Goal: Transaction & Acquisition: Purchase product/service

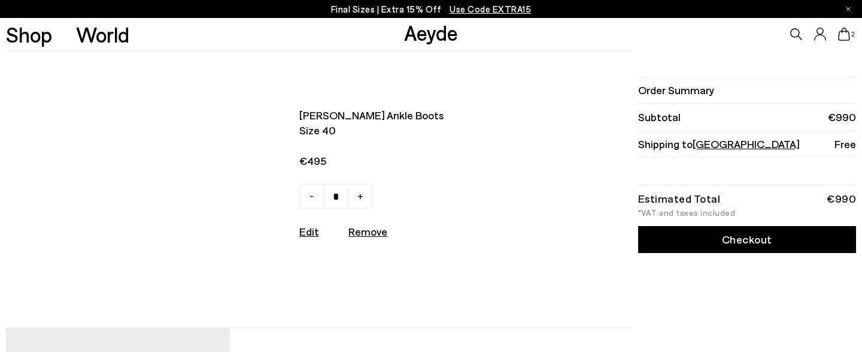
scroll to position [330, 0]
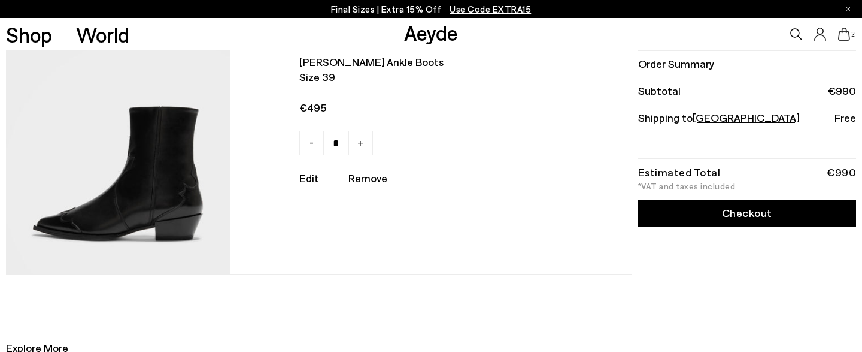
click at [847, 33] on icon at bounding box center [844, 34] width 12 height 13
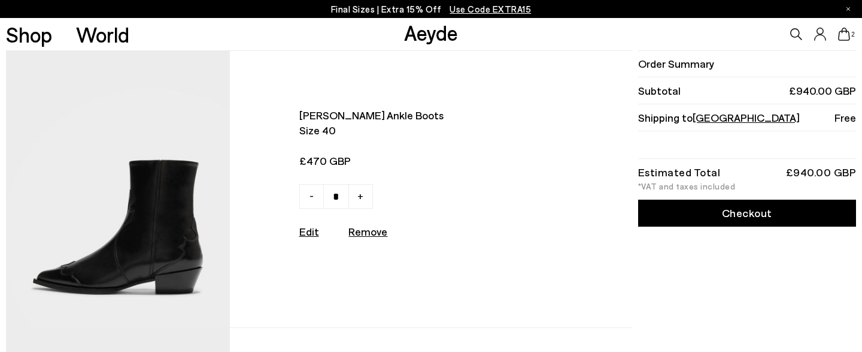
click at [357, 232] on u "Remove" at bounding box center [368, 231] width 39 height 13
type input "*"
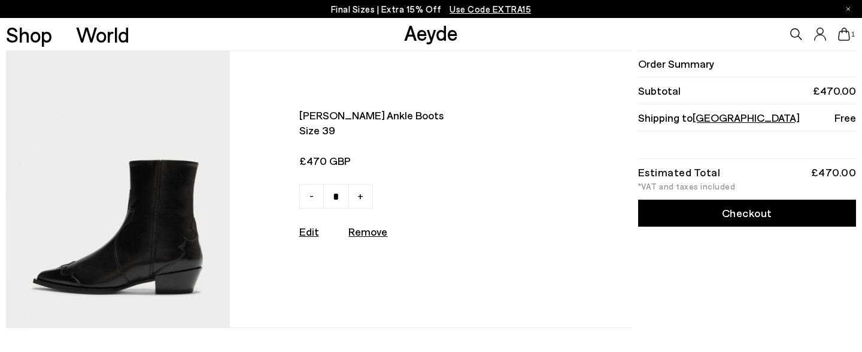
click at [676, 217] on link "Checkout" at bounding box center [747, 212] width 218 height 27
